Goal: Task Accomplishment & Management: Complete application form

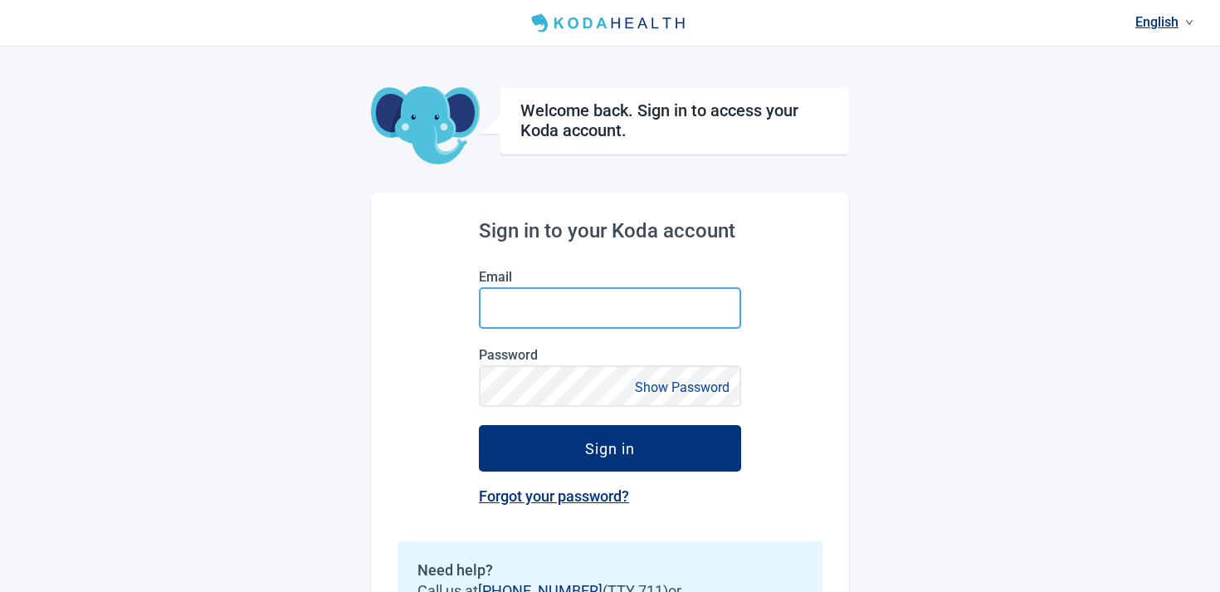
click at [569, 310] on input "Email" at bounding box center [610, 308] width 262 height 42
click at [519, 309] on input "Email" at bounding box center [610, 308] width 262 height 42
type input "**********"
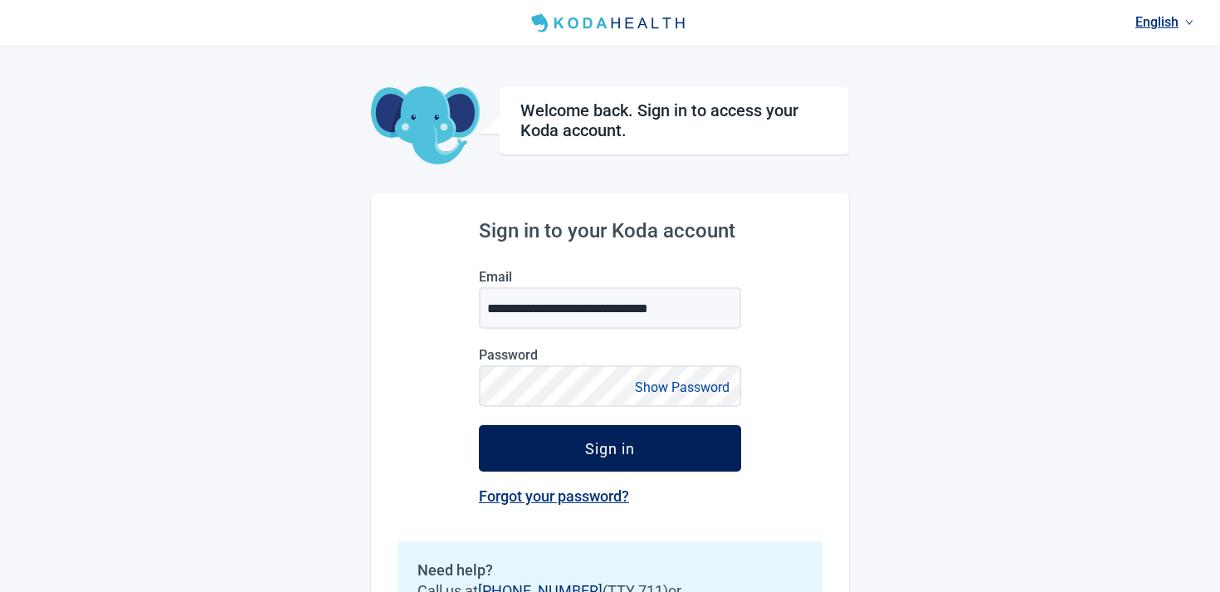
click at [528, 432] on button "Sign in" at bounding box center [610, 448] width 262 height 46
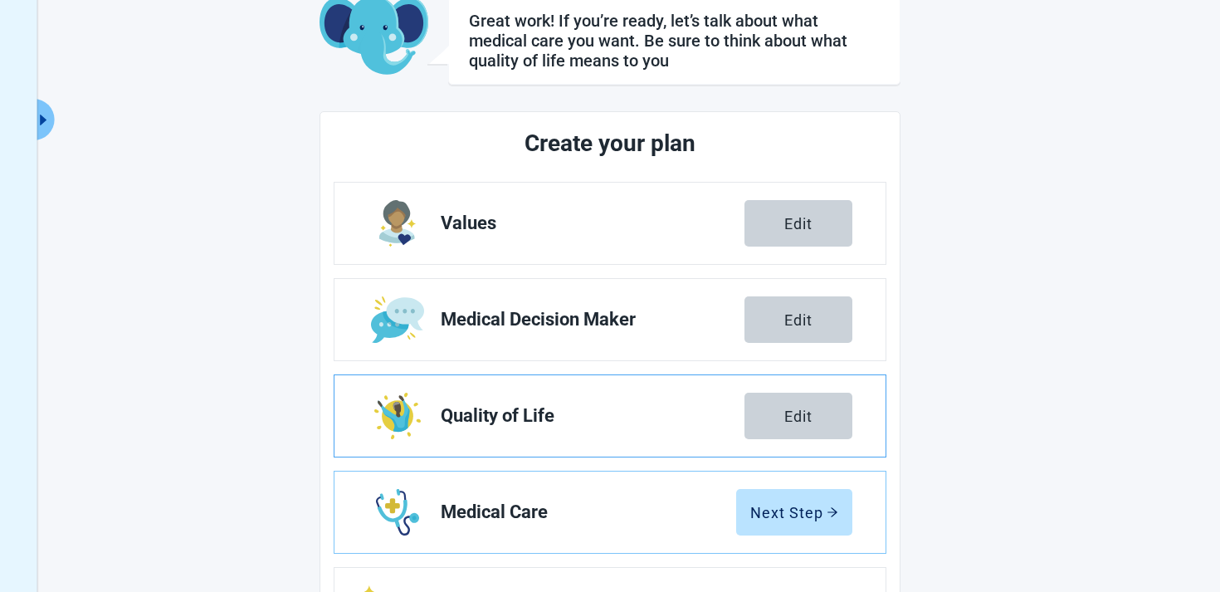
scroll to position [134, 0]
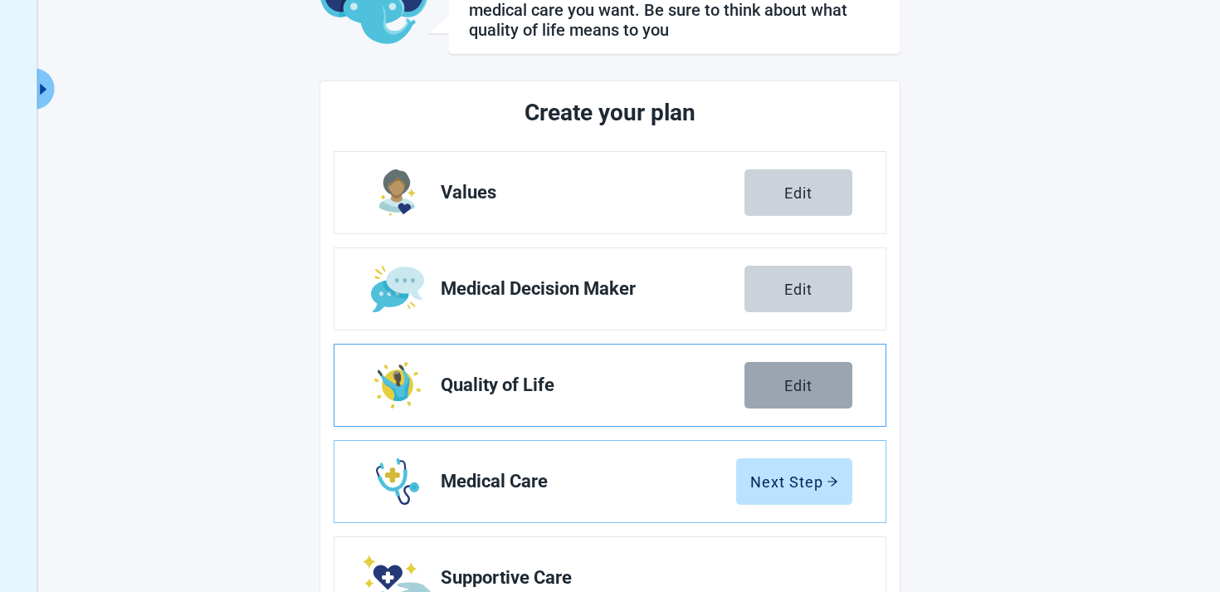
click at [820, 390] on button "Edit" at bounding box center [799, 385] width 108 height 46
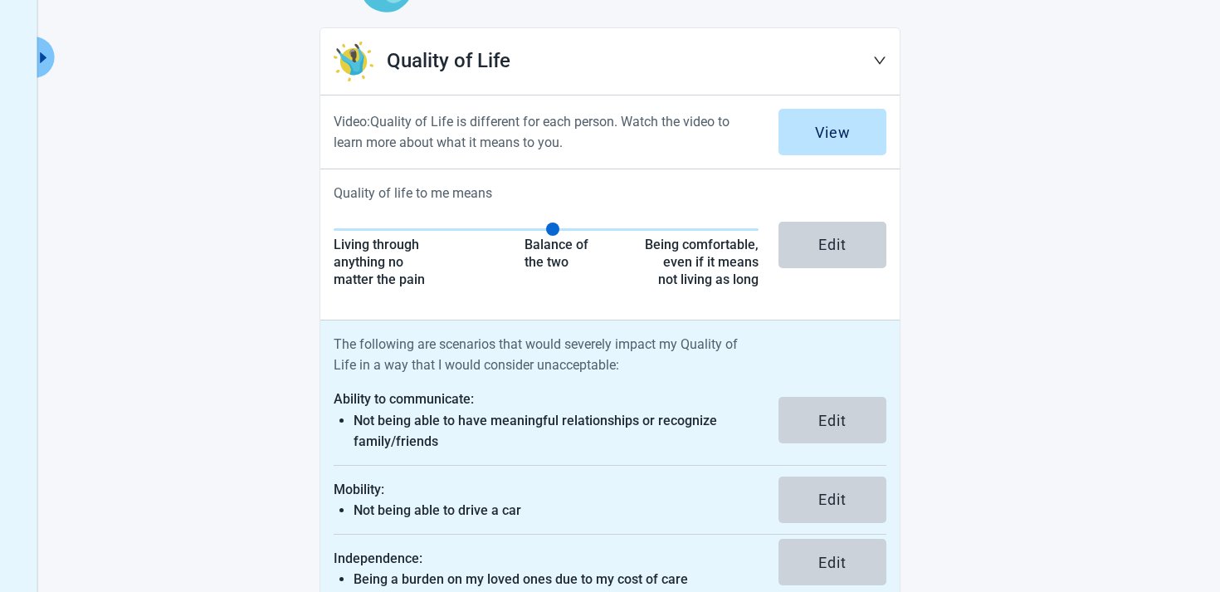
scroll to position [189, 0]
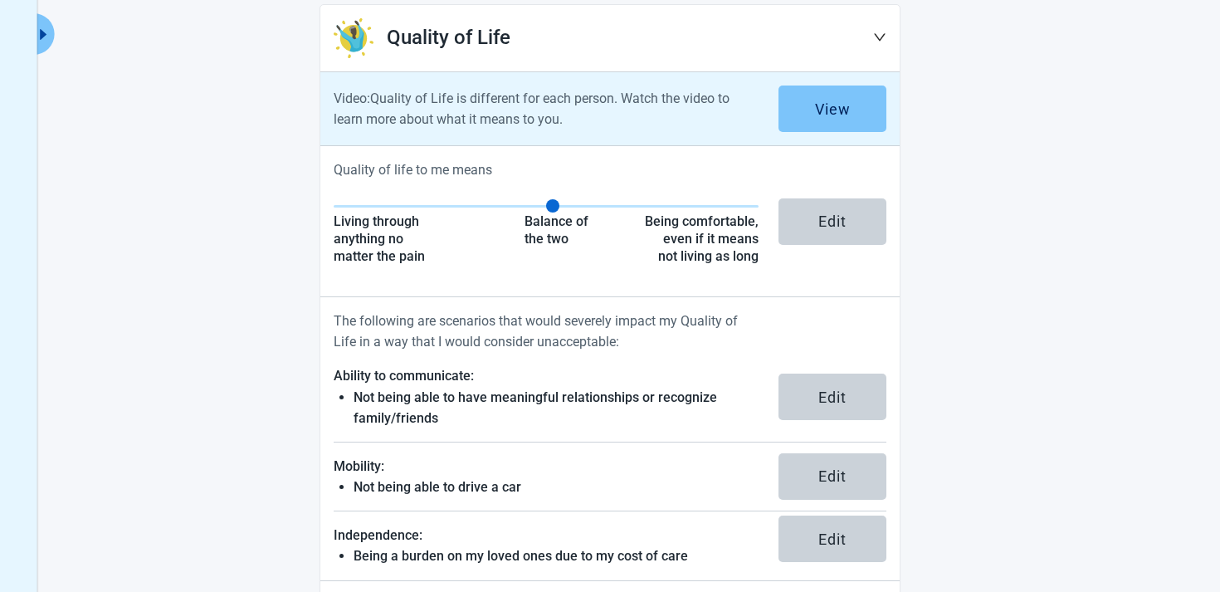
click at [837, 94] on button "View" at bounding box center [833, 108] width 108 height 46
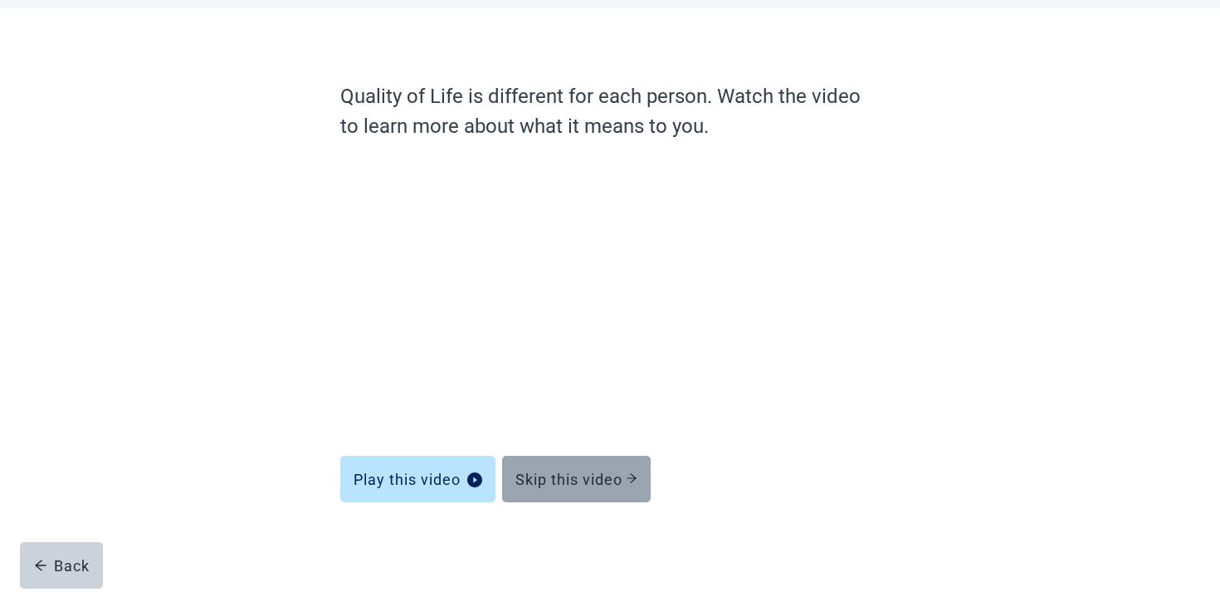
scroll to position [78, 0]
click at [593, 488] on button "Skip this video" at bounding box center [576, 479] width 149 height 46
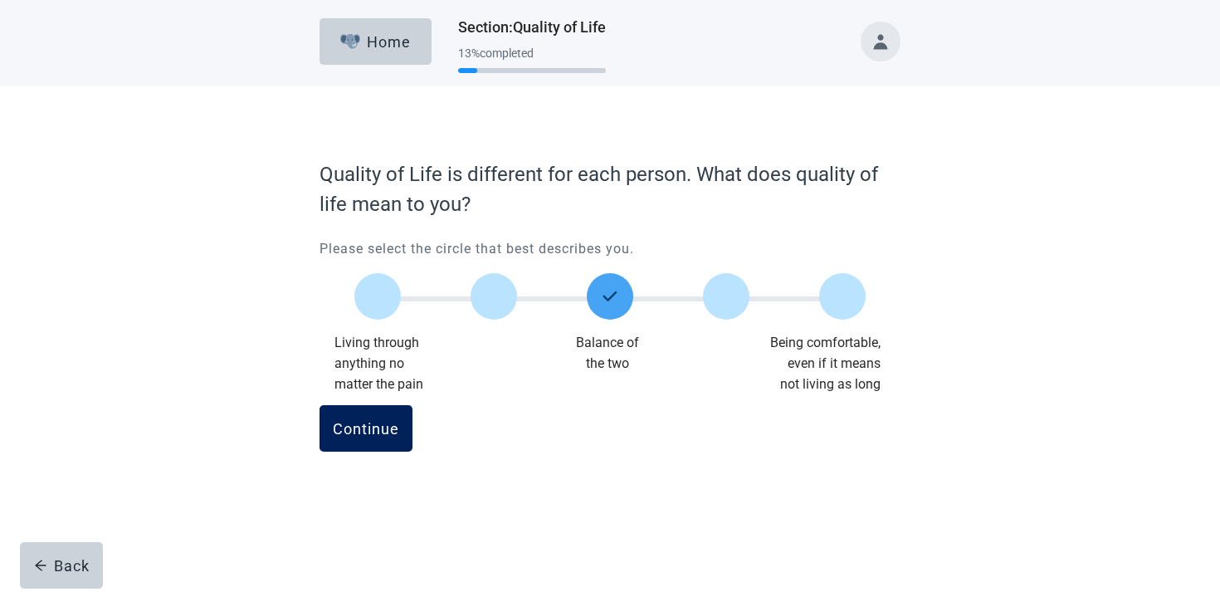
click at [350, 407] on button "Continue" at bounding box center [366, 428] width 93 height 46
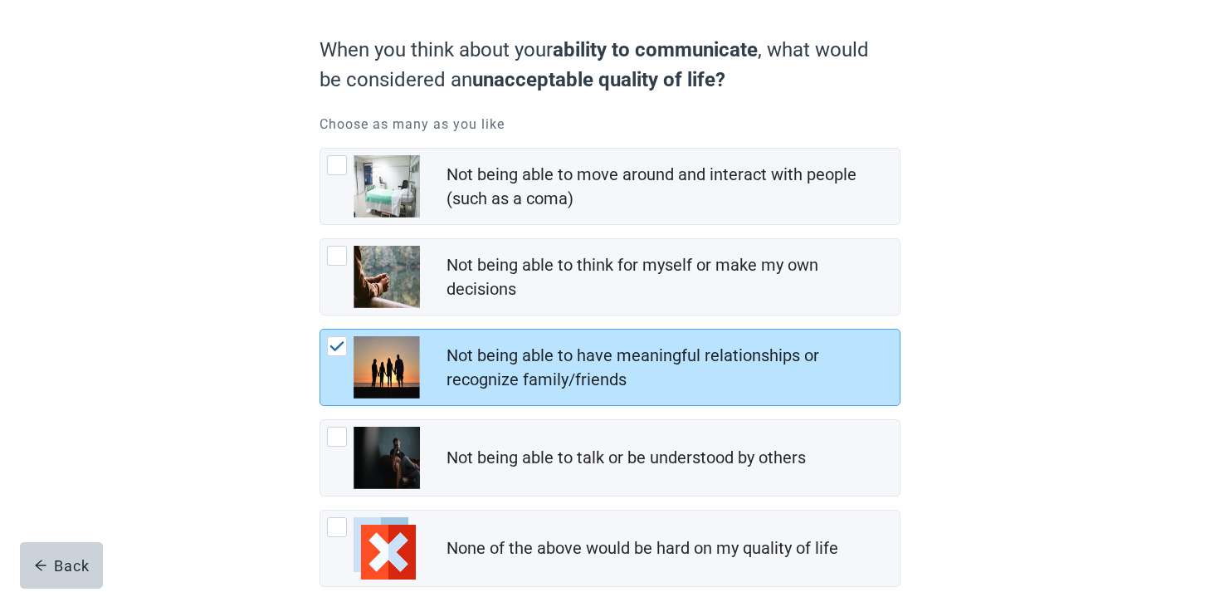
scroll to position [231, 0]
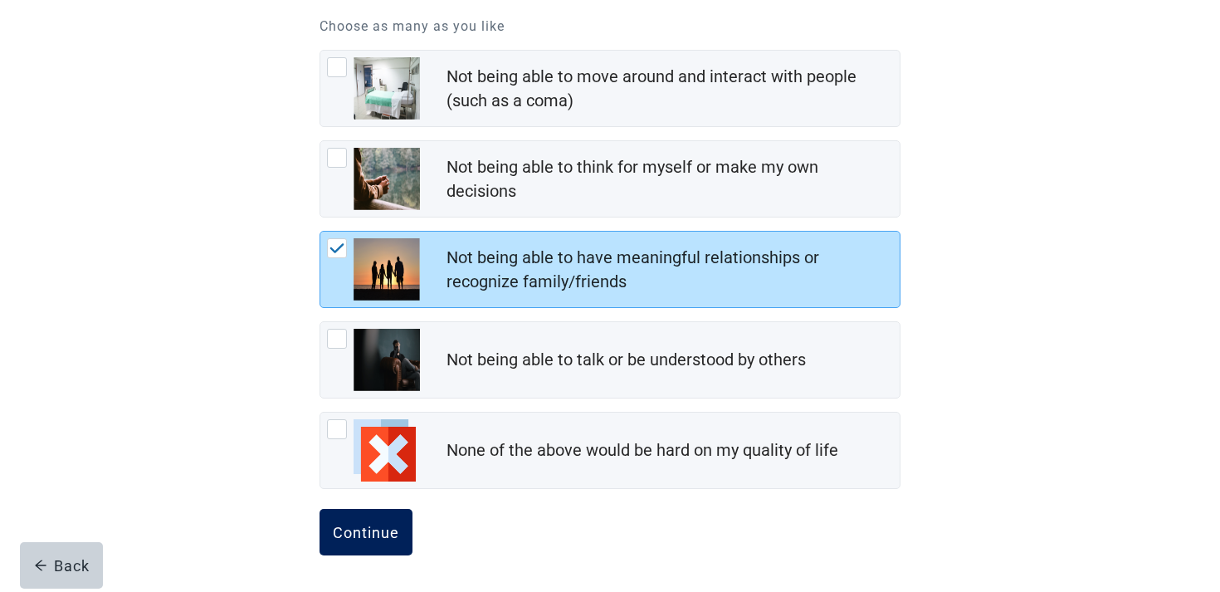
click at [364, 528] on div "Continue" at bounding box center [366, 532] width 66 height 17
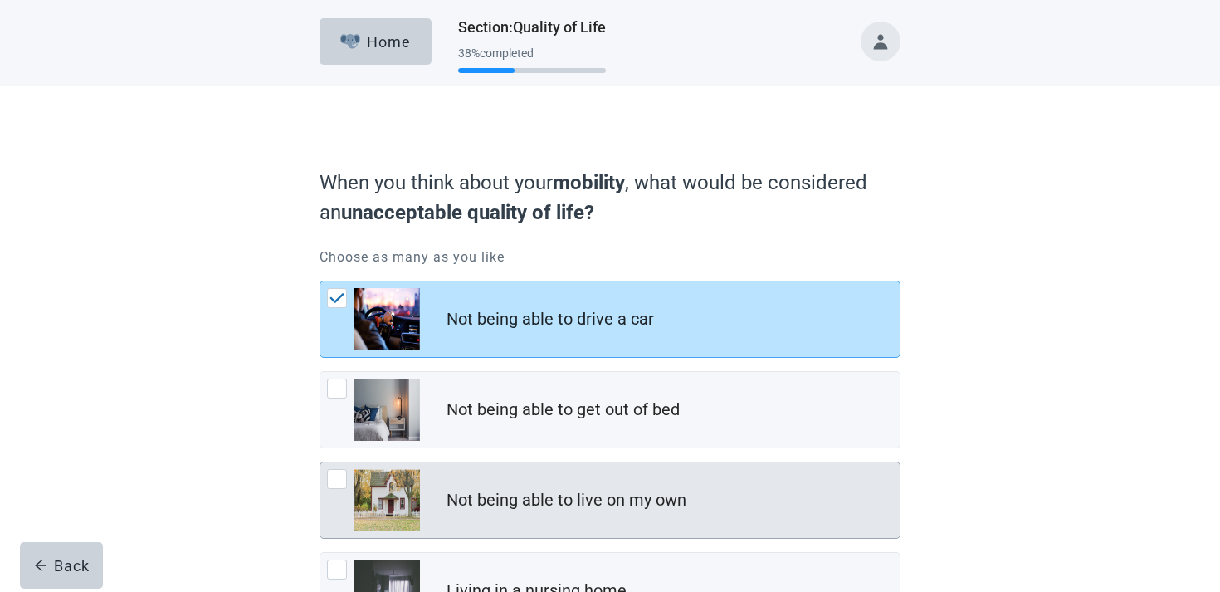
scroll to position [231, 0]
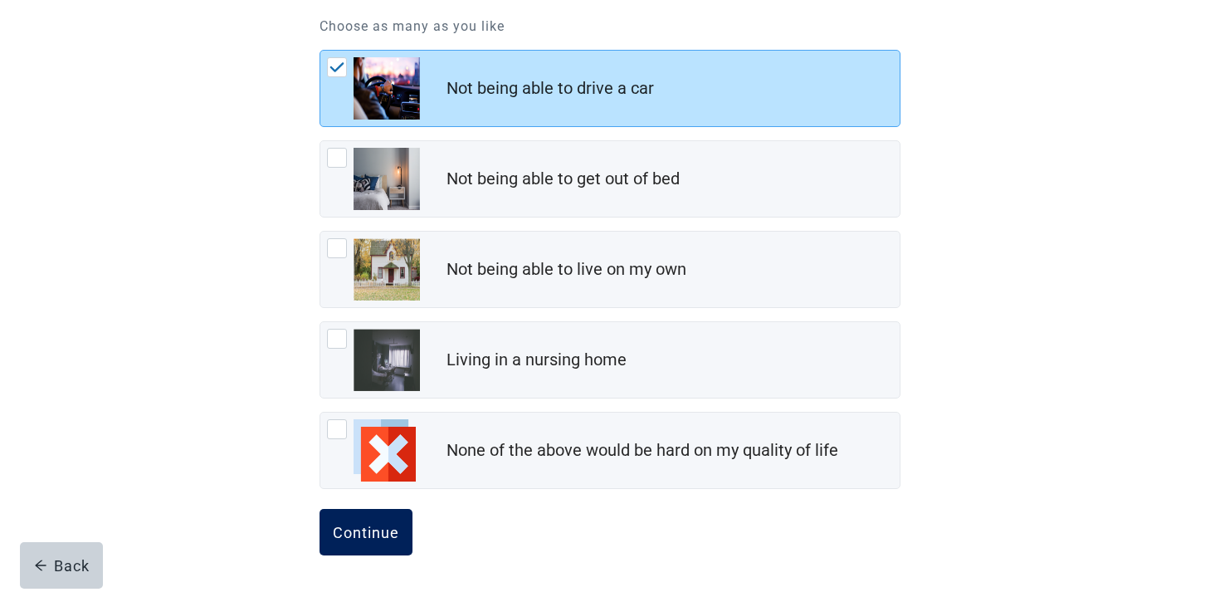
click at [352, 534] on div "Continue" at bounding box center [366, 532] width 66 height 17
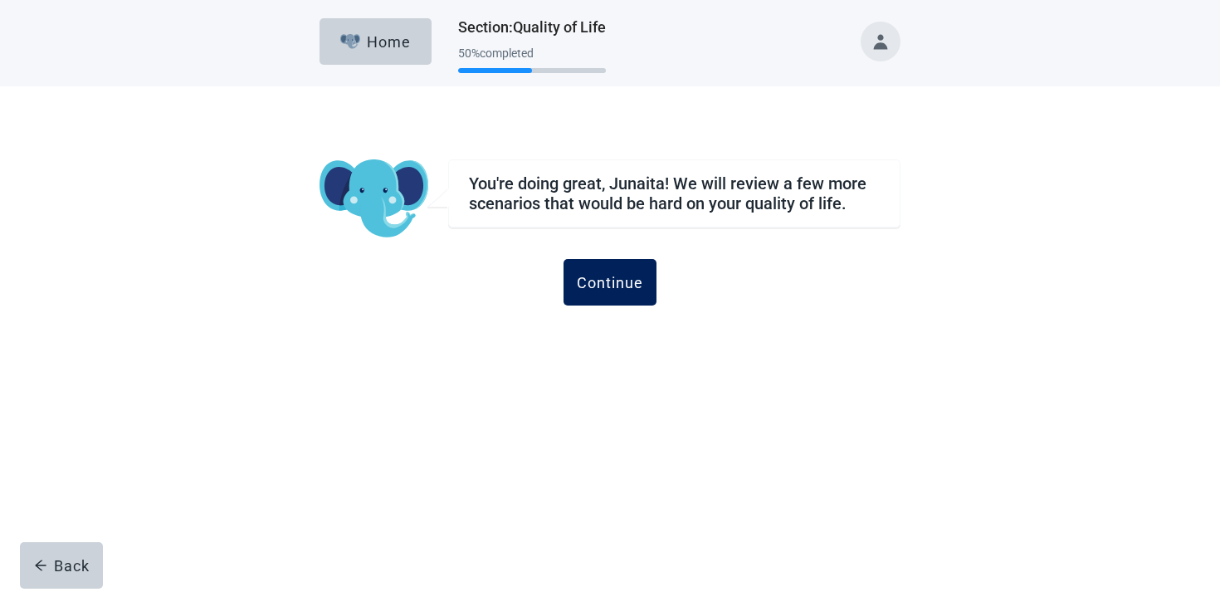
click at [627, 267] on button "Continue" at bounding box center [610, 282] width 93 height 46
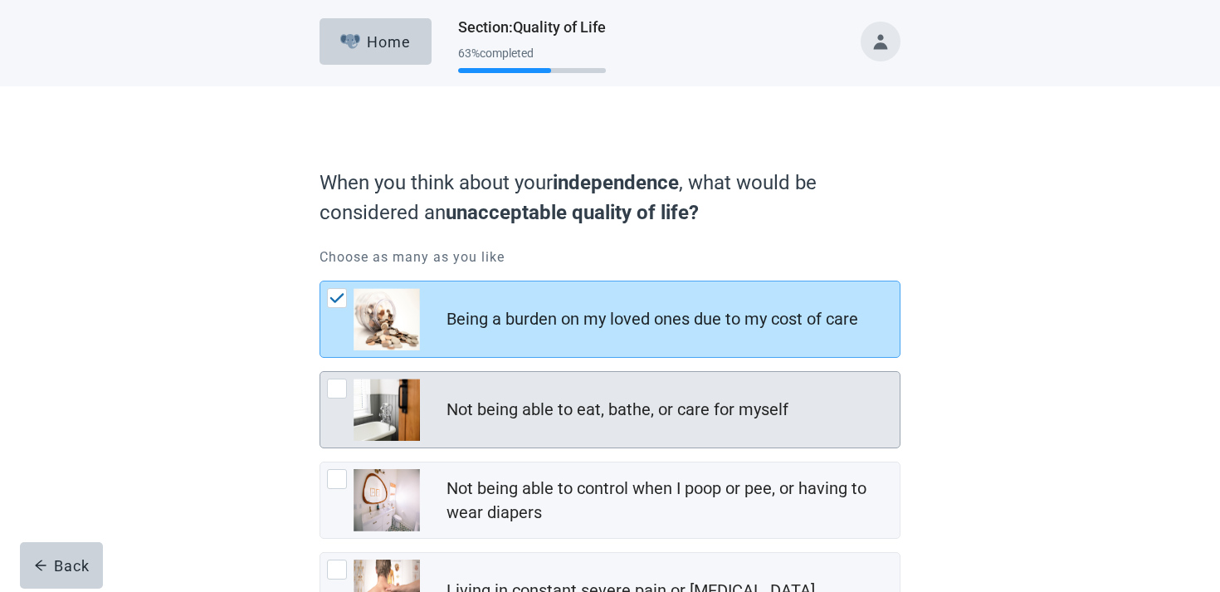
scroll to position [321, 0]
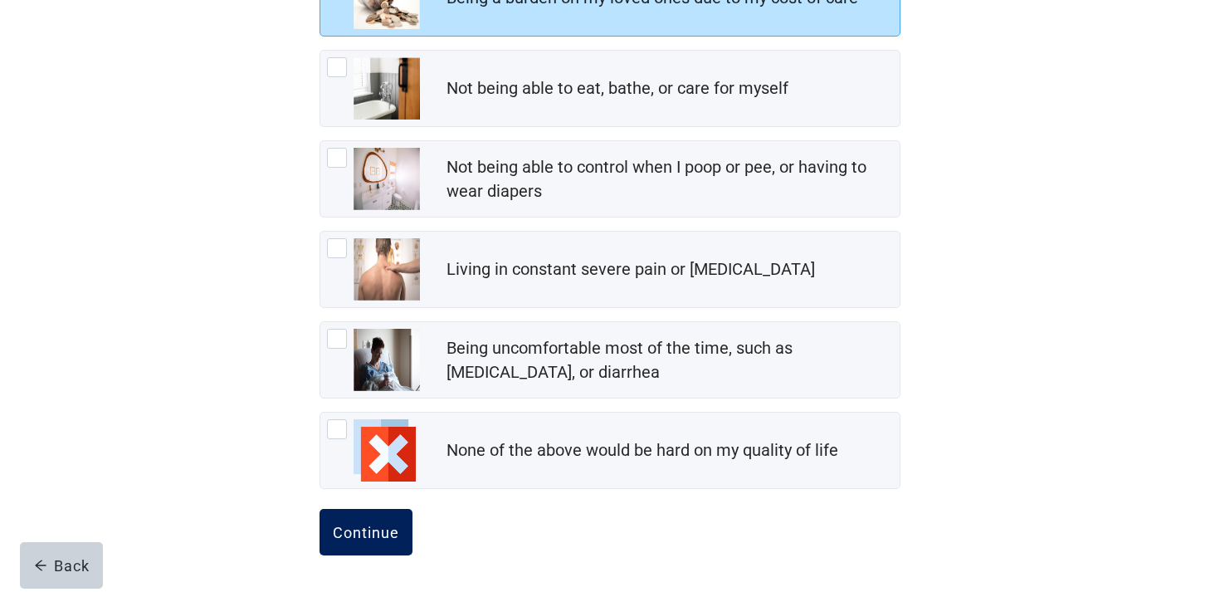
click at [388, 521] on button "Continue" at bounding box center [366, 532] width 93 height 46
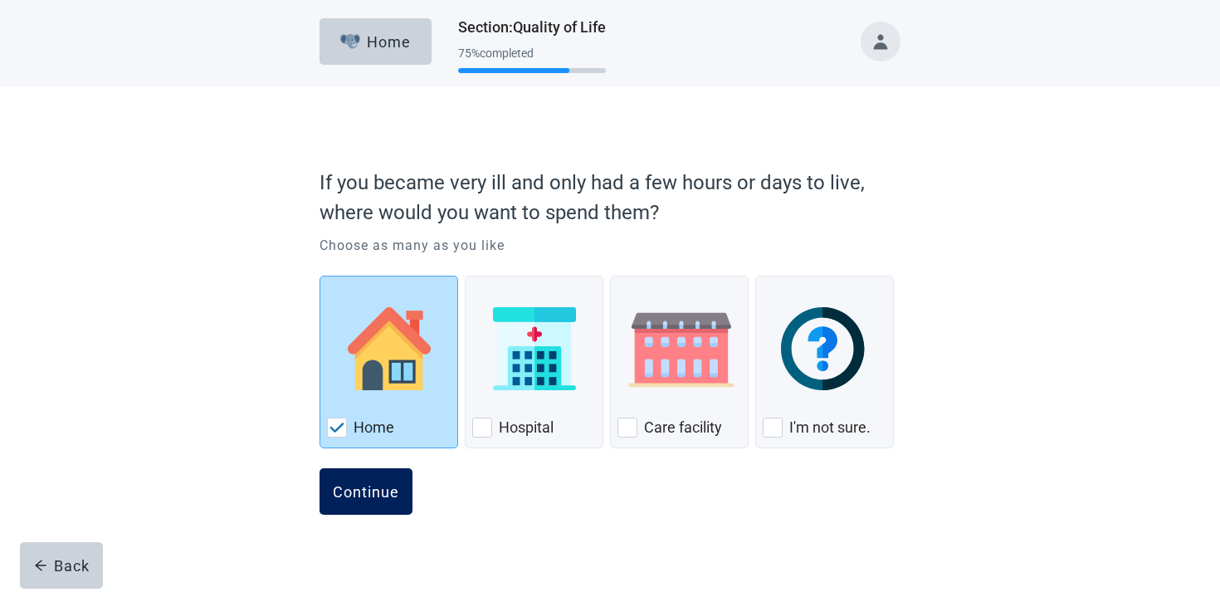
click at [376, 487] on div "Continue" at bounding box center [366, 491] width 66 height 17
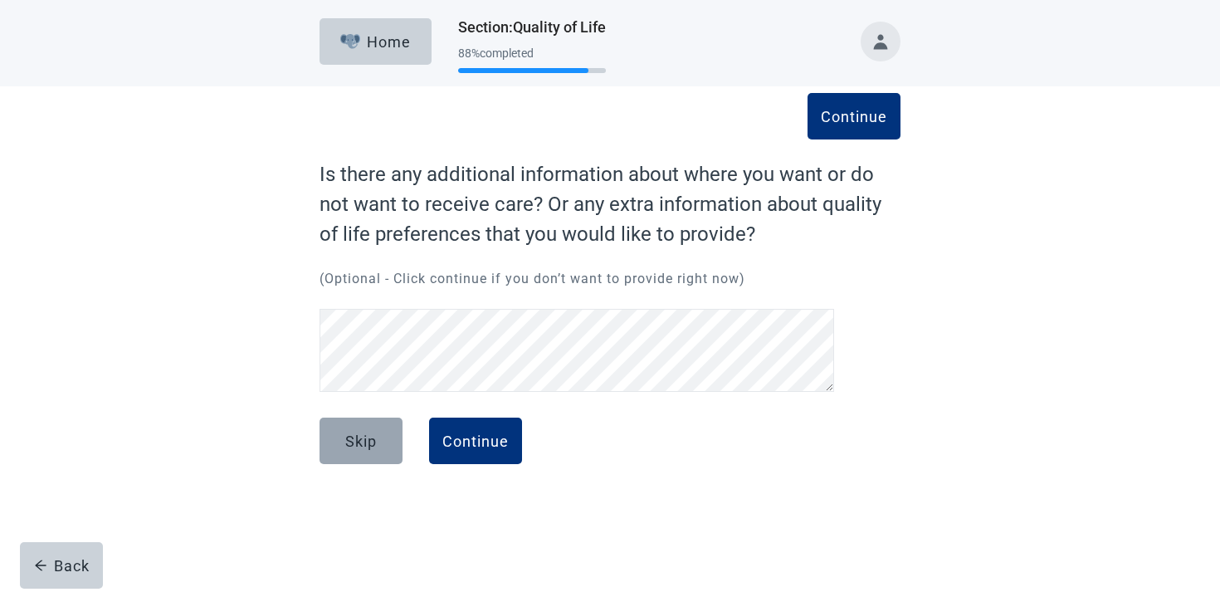
click at [376, 450] on button "Skip" at bounding box center [361, 440] width 83 height 46
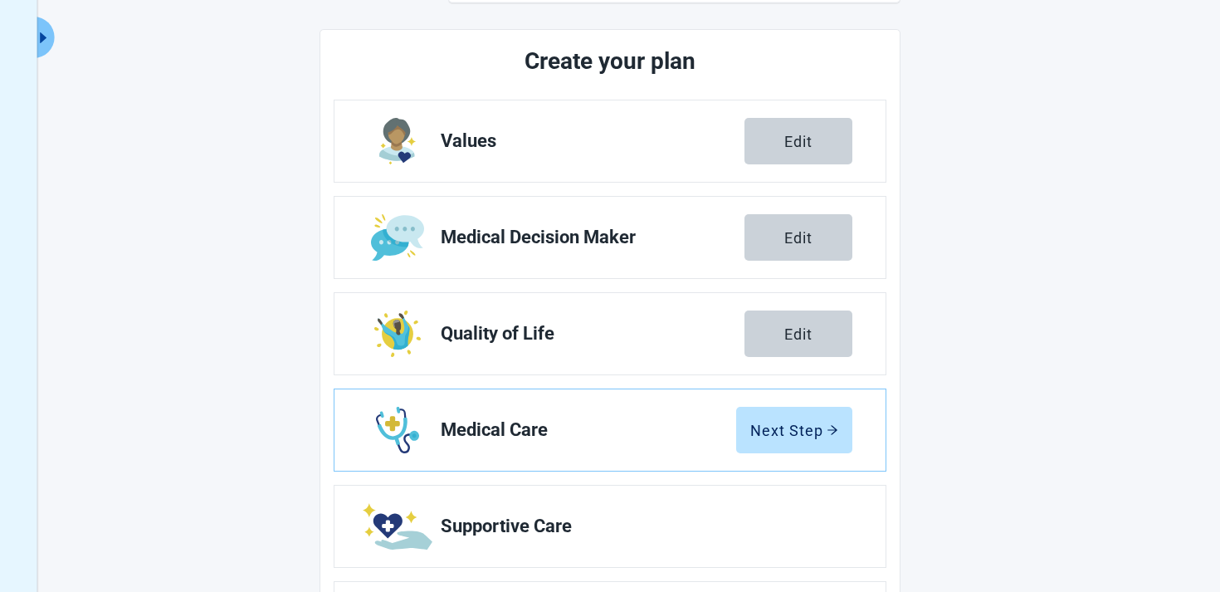
scroll to position [293, 0]
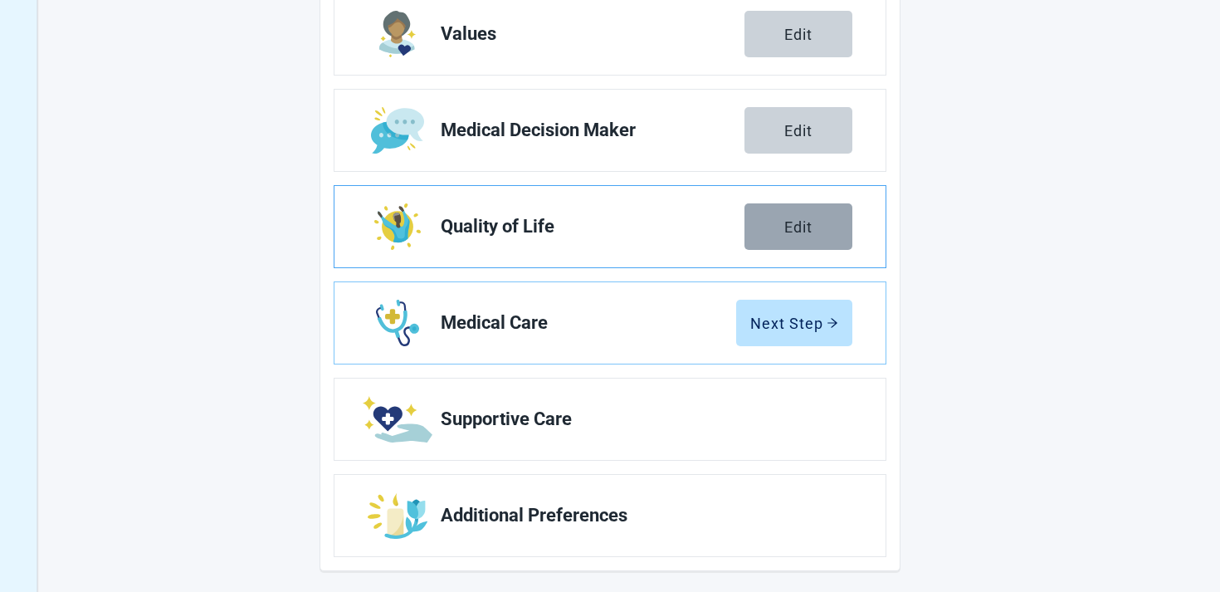
click at [804, 232] on div "Edit" at bounding box center [798, 226] width 28 height 17
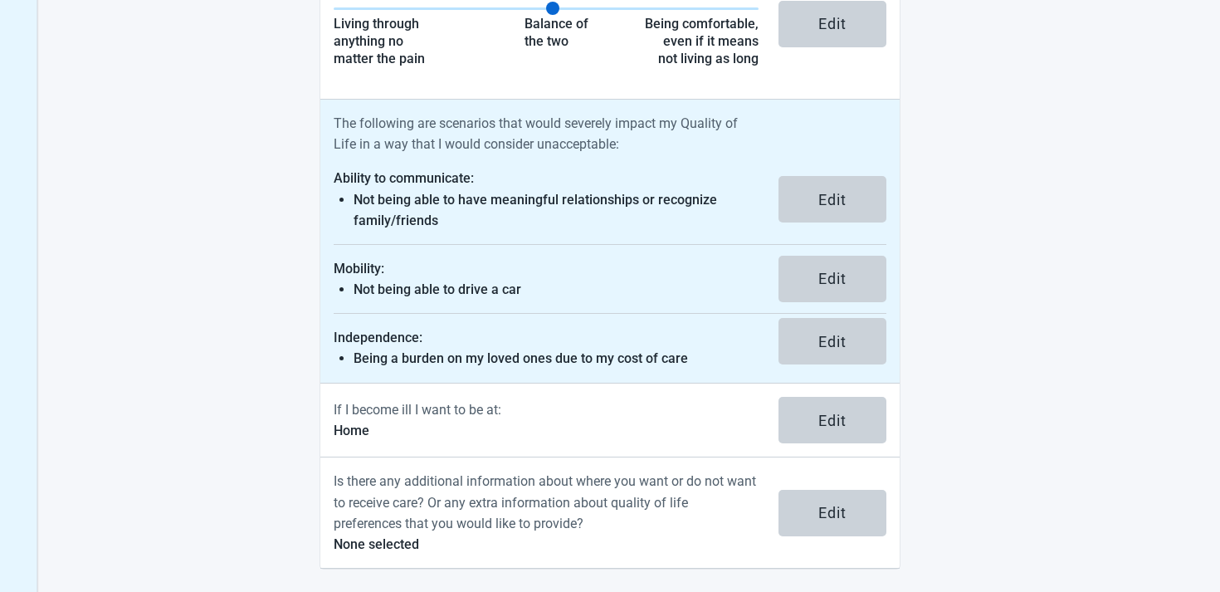
scroll to position [391, 0]
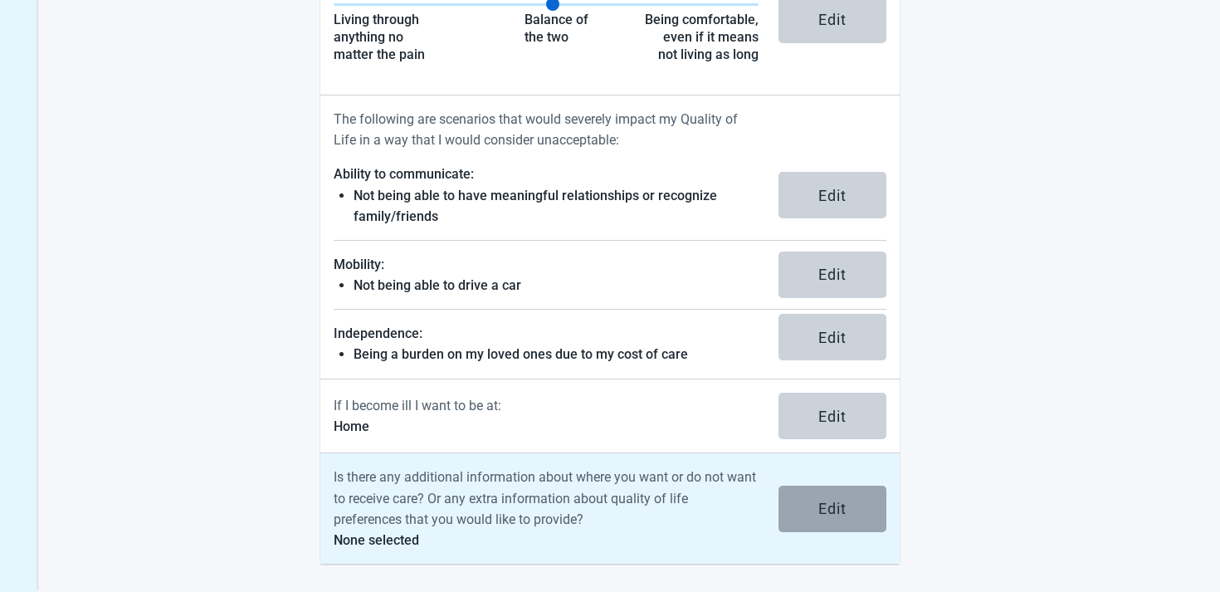
click at [826, 505] on div "Edit" at bounding box center [832, 508] width 28 height 17
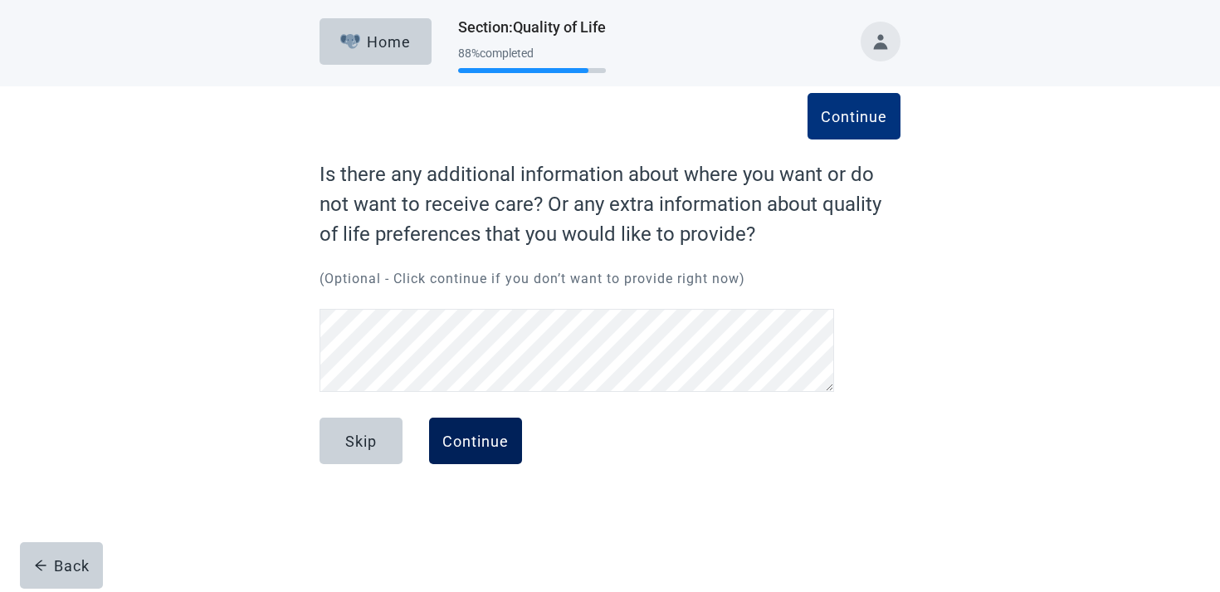
click at [496, 437] on div "Continue" at bounding box center [475, 440] width 66 height 17
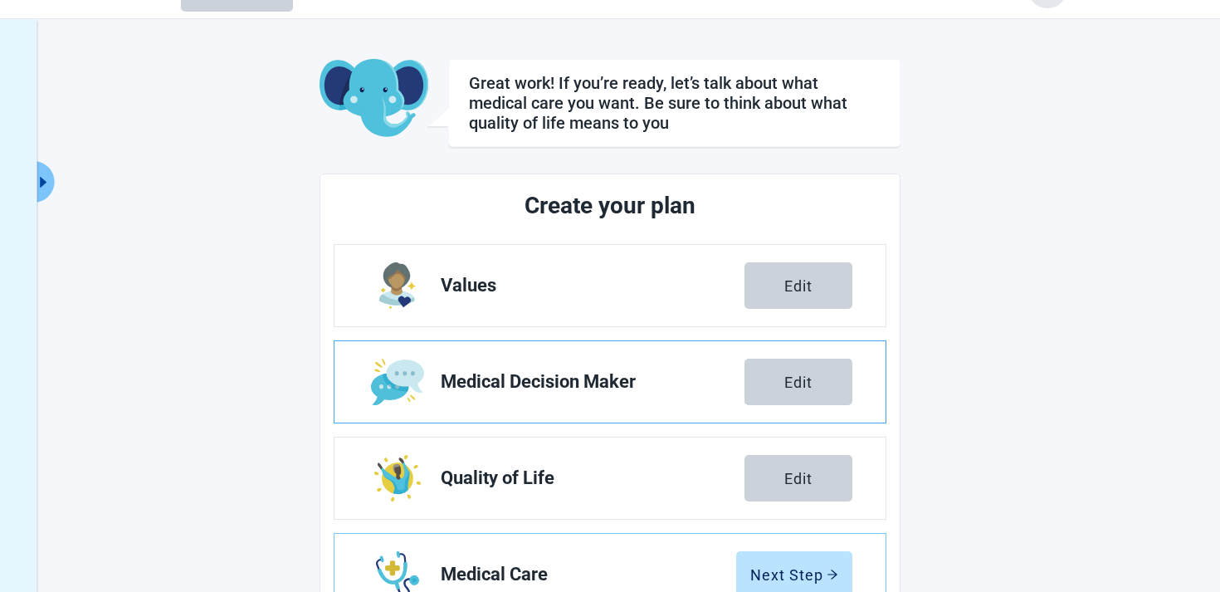
scroll to position [51, 0]
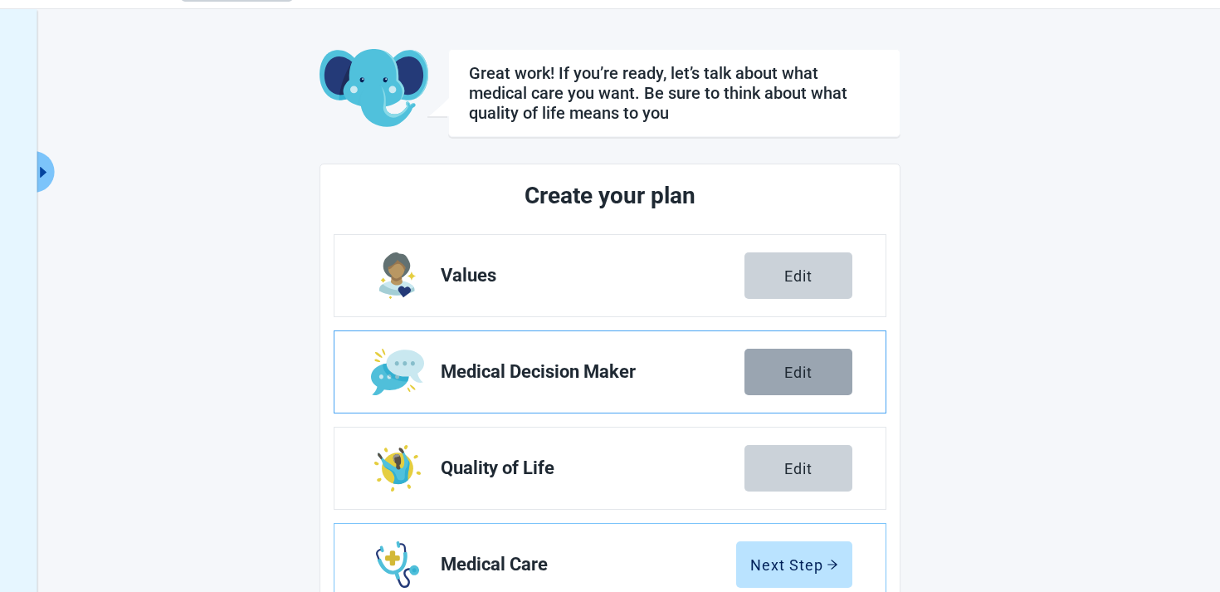
click at [816, 384] on button "Edit" at bounding box center [799, 372] width 108 height 46
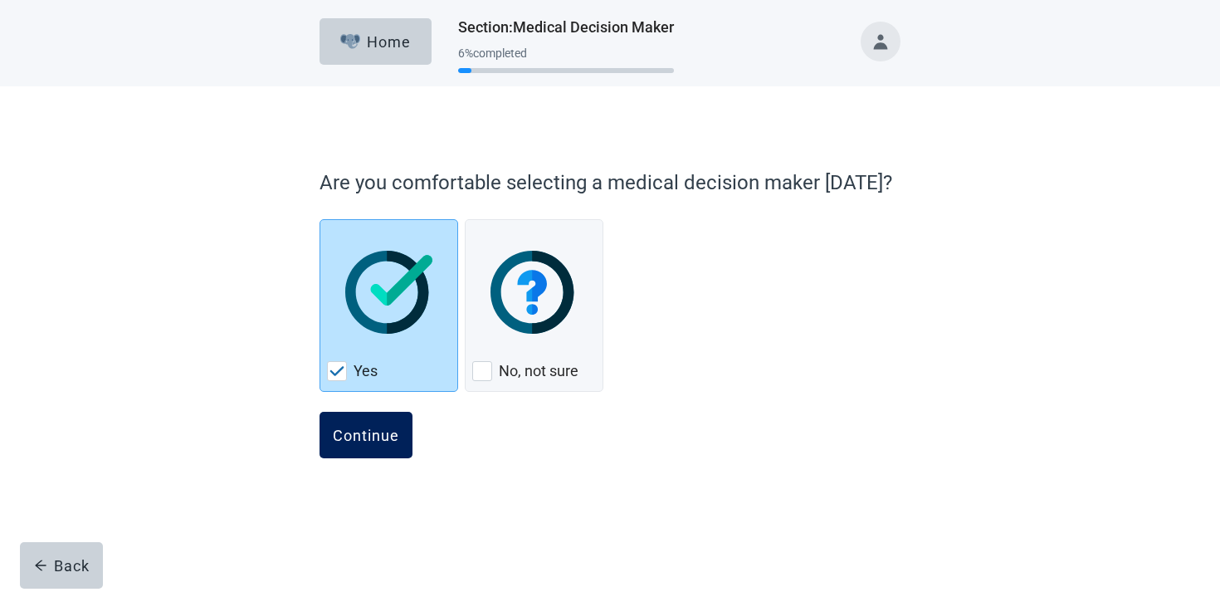
click at [364, 451] on button "Continue" at bounding box center [366, 435] width 93 height 46
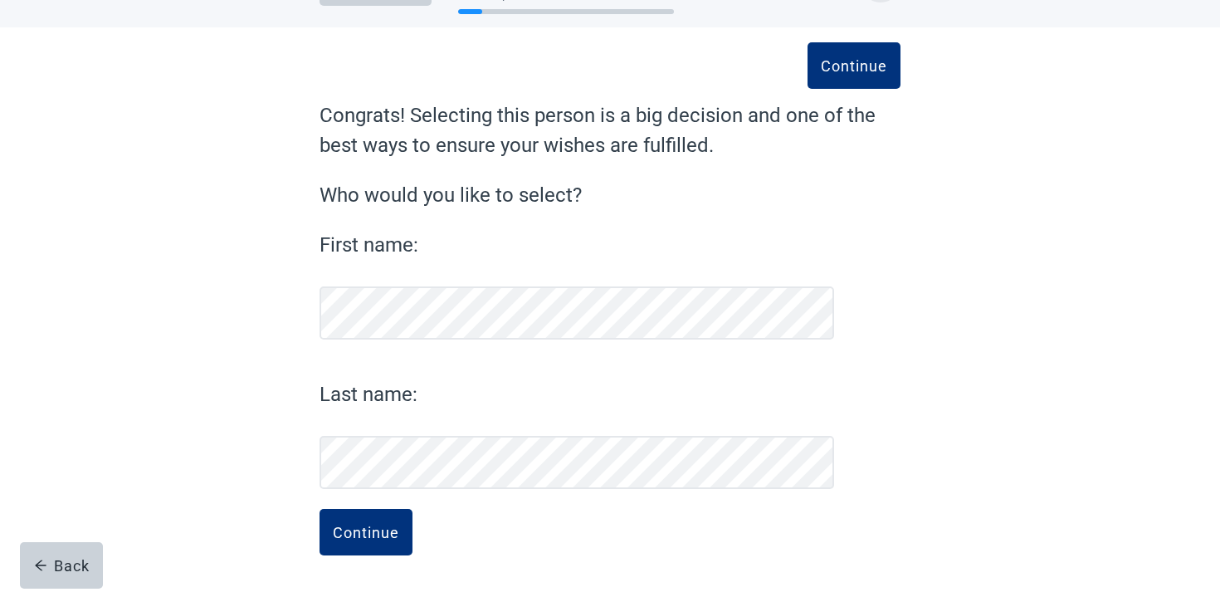
scroll to position [59, 0]
click at [362, 506] on form "Continue Congrats! Selecting this person is a big decision and one of the best …" at bounding box center [610, 345] width 581 height 491
click at [363, 520] on button "Continue" at bounding box center [366, 532] width 93 height 46
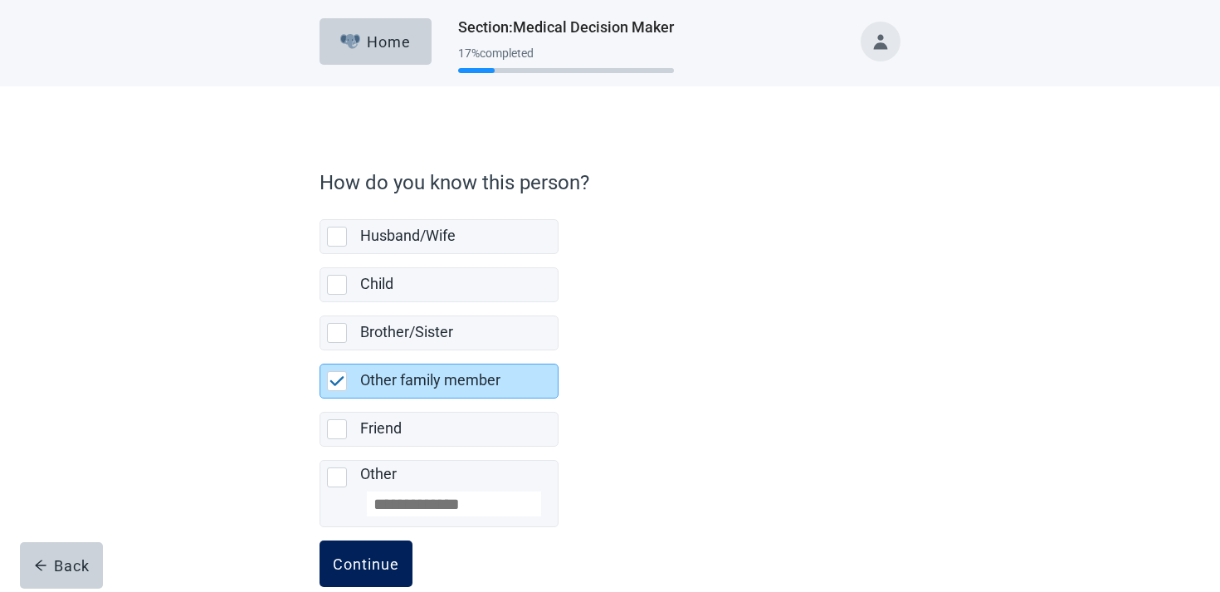
click at [365, 559] on div "Continue" at bounding box center [366, 563] width 66 height 17
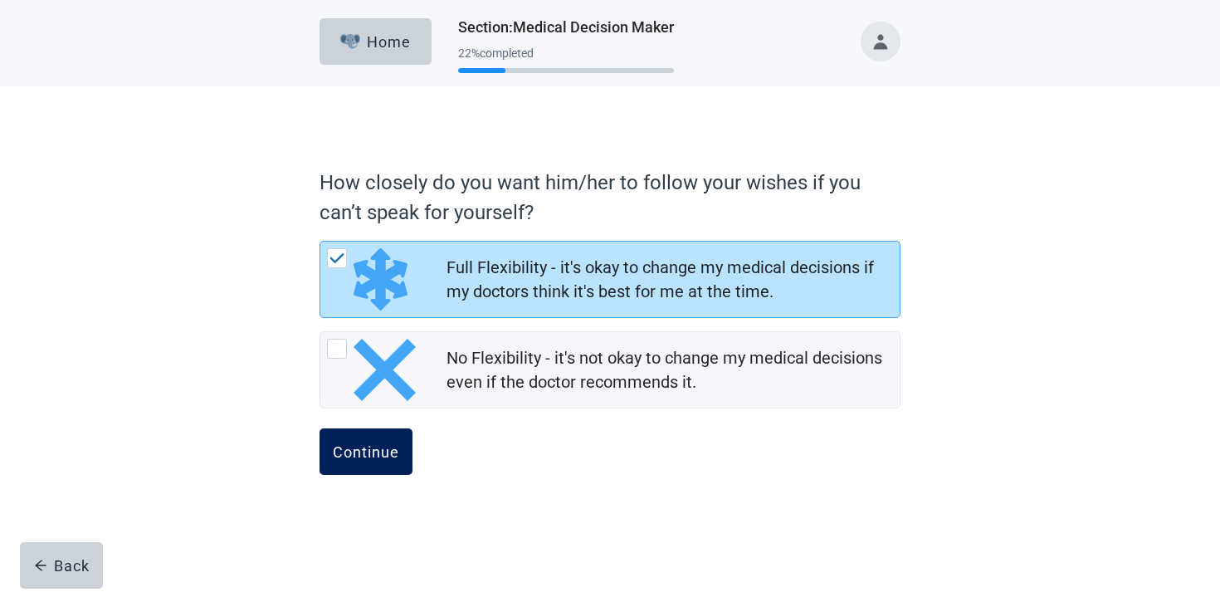
click at [395, 452] on div "Continue" at bounding box center [366, 451] width 66 height 17
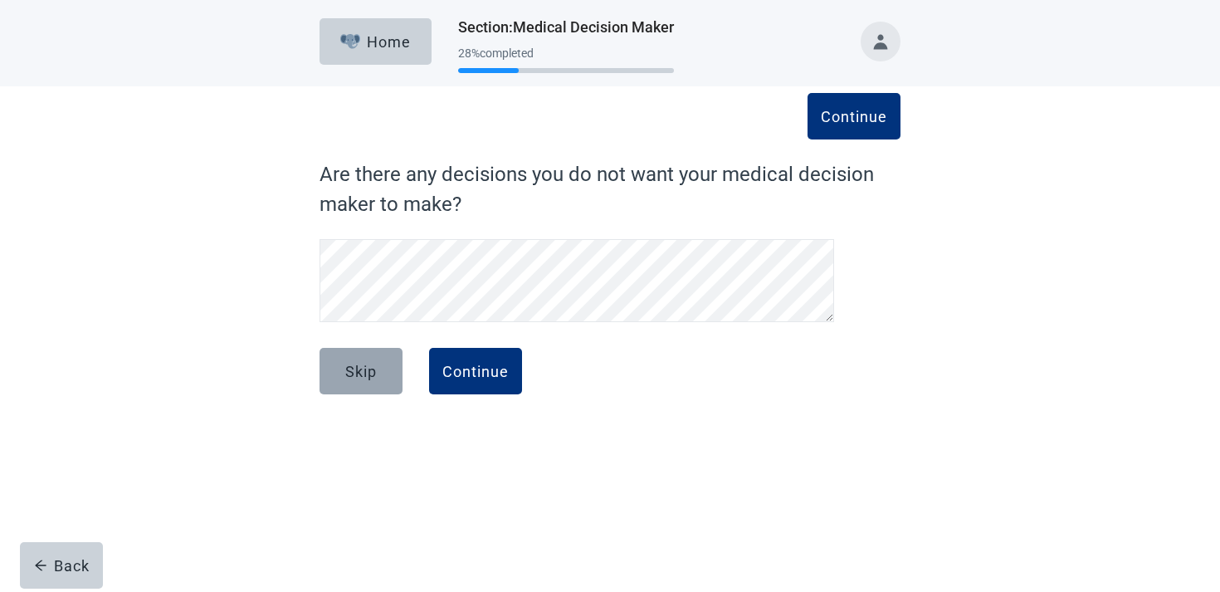
click at [352, 363] on div "Skip" at bounding box center [361, 371] width 32 height 17
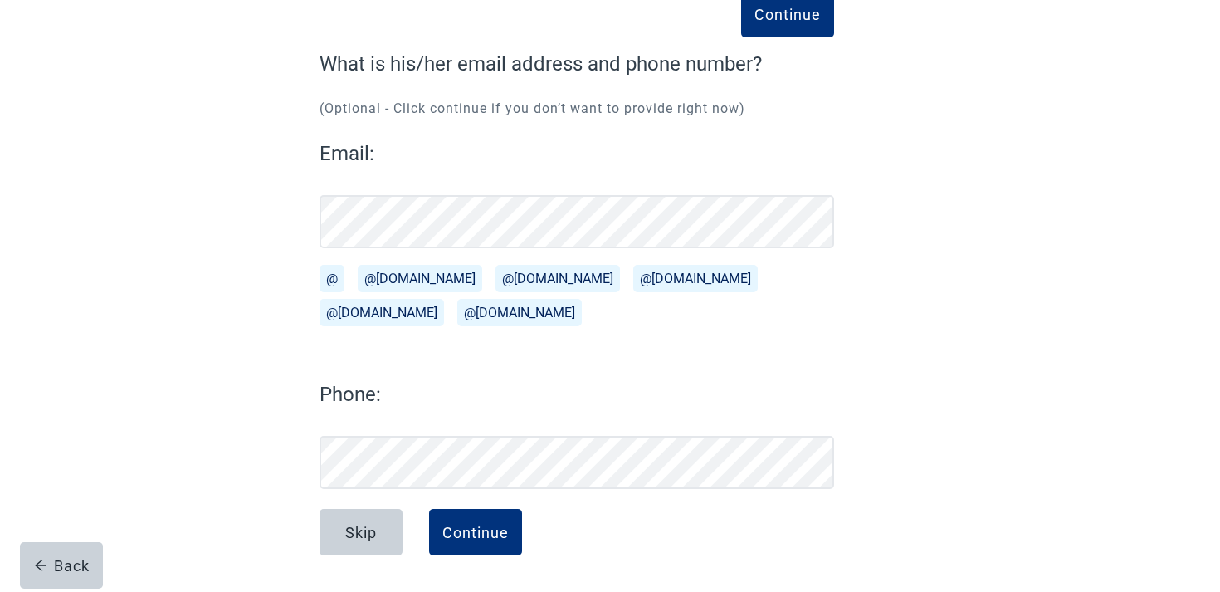
scroll to position [110, 0]
click at [364, 543] on button "Skip" at bounding box center [361, 532] width 83 height 46
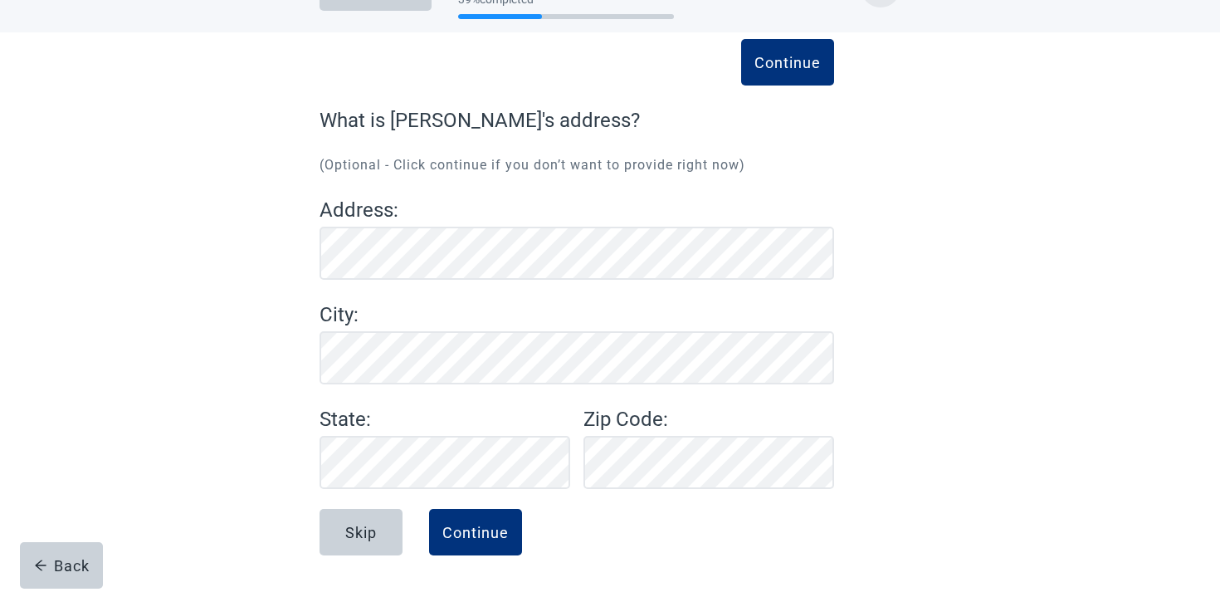
scroll to position [54, 0]
click at [383, 539] on button "Skip" at bounding box center [361, 532] width 83 height 46
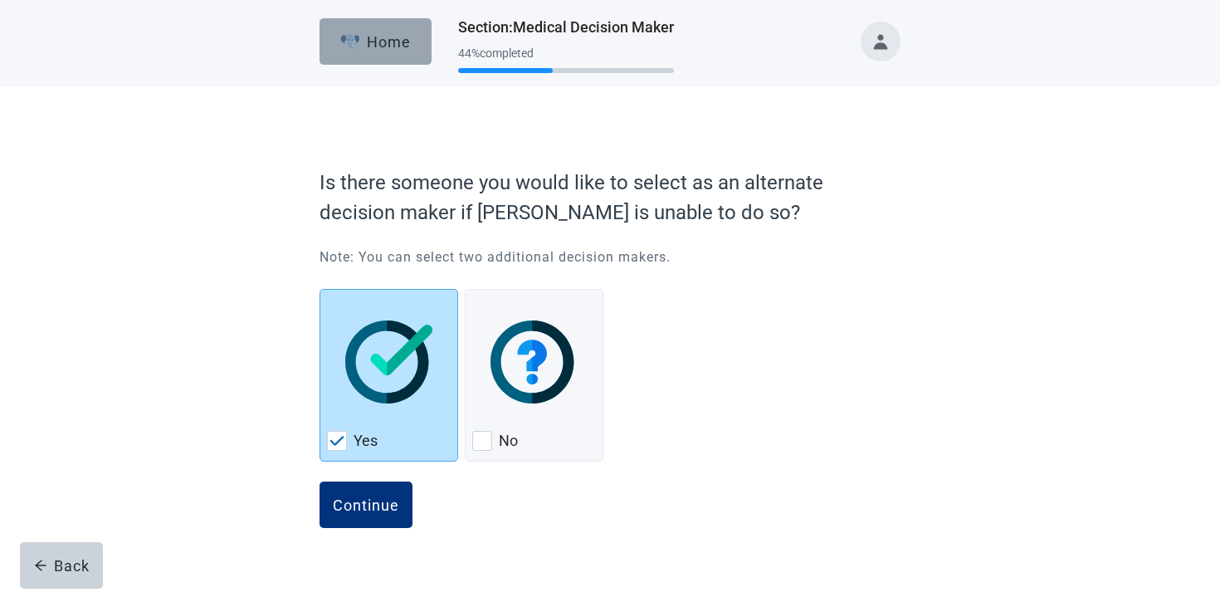
click at [395, 43] on div "Home" at bounding box center [375, 41] width 71 height 17
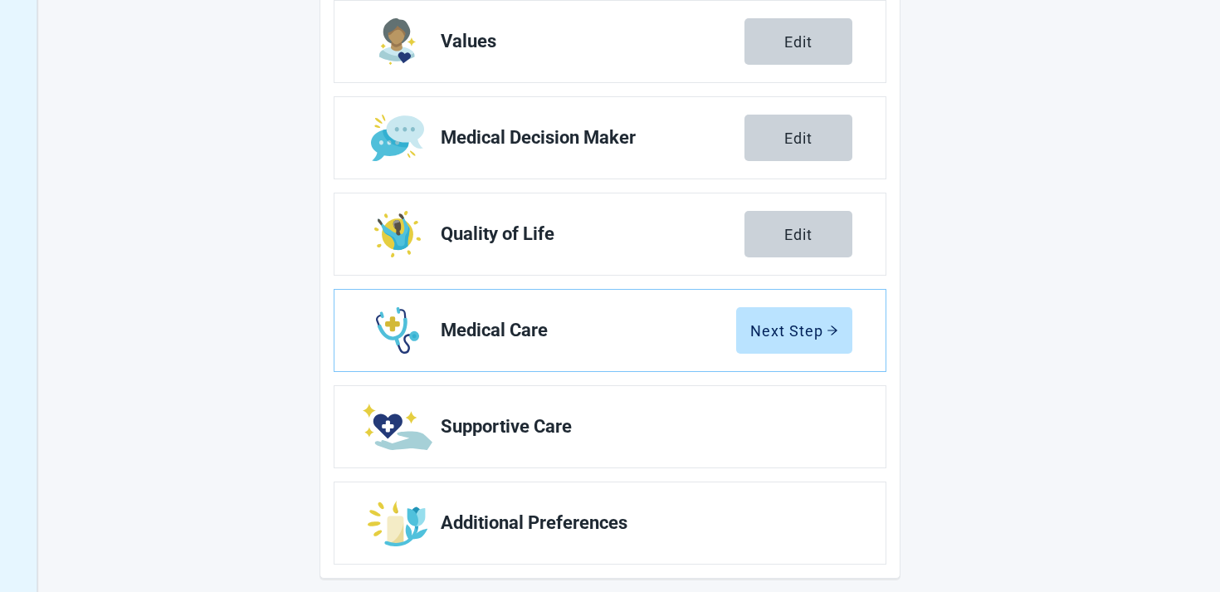
scroll to position [299, 0]
